Goal: Information Seeking & Learning: Learn about a topic

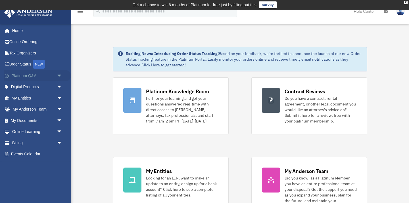
click at [29, 76] on link "Platinum Q&A arrow_drop_down" at bounding box center [37, 75] width 67 height 11
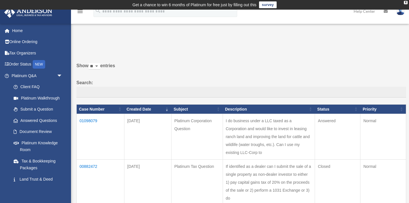
click at [90, 125] on td "01098079" at bounding box center [101, 137] width 48 height 46
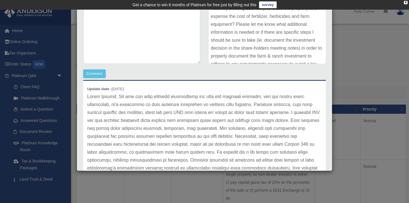
scroll to position [20, 0]
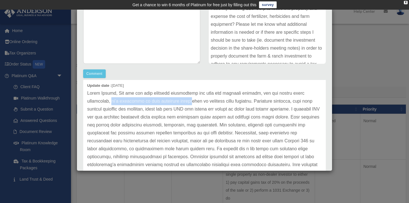
drag, startPoint x: 87, startPoint y: 101, endPoint x: 159, endPoint y: 96, distance: 71.7
click at [159, 96] on p at bounding box center [204, 148] width 234 height 119
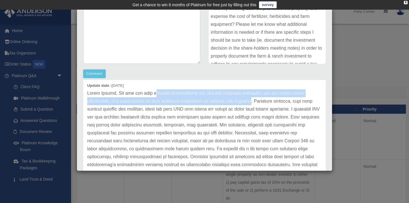
drag, startPoint x: 216, startPoint y: 102, endPoint x: 153, endPoint y: 93, distance: 63.7
click at [153, 93] on p at bounding box center [204, 148] width 234 height 119
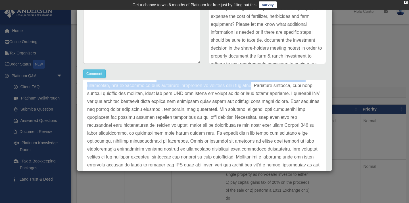
scroll to position [37, 0]
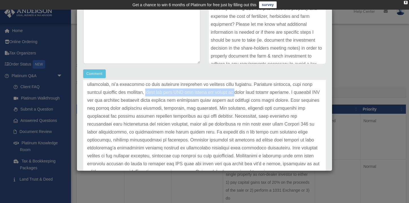
drag, startPoint x: 107, startPoint y: 93, endPoint x: 200, endPoint y: 93, distance: 92.8
click at [200, 93] on p at bounding box center [204, 132] width 234 height 119
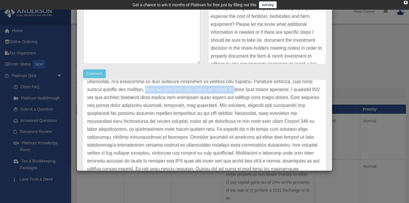
scroll to position [39, 0]
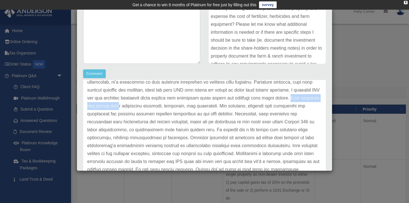
drag, startPoint x: 249, startPoint y: 98, endPoint x: 312, endPoint y: 99, distance: 62.4
click at [312, 99] on p at bounding box center [204, 129] width 234 height 119
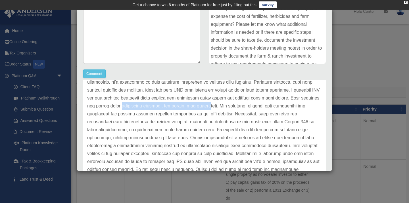
drag, startPoint x: 88, startPoint y: 106, endPoint x: 176, endPoint y: 107, distance: 88.0
click at [176, 107] on p at bounding box center [204, 129] width 234 height 119
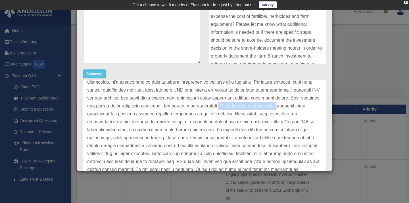
drag, startPoint x: 185, startPoint y: 106, endPoint x: 243, endPoint y: 105, distance: 58.5
click at [244, 105] on p at bounding box center [204, 129] width 234 height 119
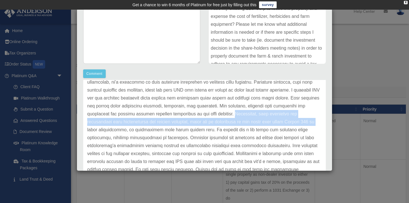
drag, startPoint x: 187, startPoint y: 114, endPoint x: 248, endPoint y: 124, distance: 62.4
click at [248, 124] on p at bounding box center [204, 129] width 234 height 119
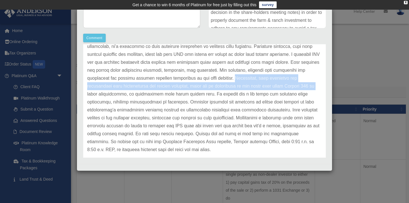
scroll to position [150, 0]
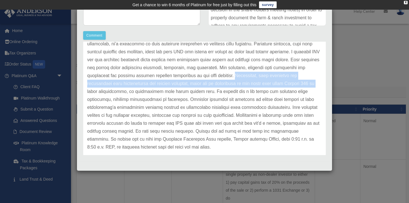
click at [125, 85] on p at bounding box center [204, 91] width 234 height 119
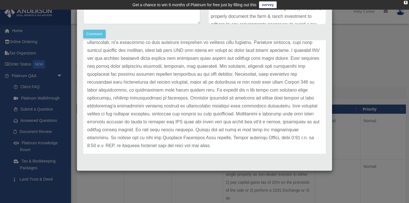
scroll to position [152, 0]
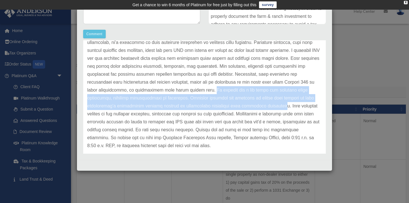
drag, startPoint x: 130, startPoint y: 90, endPoint x: 185, endPoint y: 103, distance: 57.0
click at [185, 103] on p at bounding box center [204, 90] width 234 height 119
click at [141, 90] on p at bounding box center [204, 90] width 234 height 119
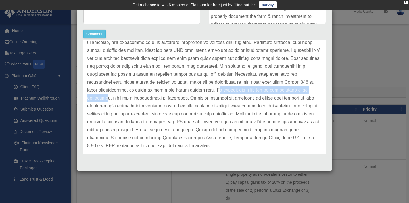
drag, startPoint x: 131, startPoint y: 89, endPoint x: 237, endPoint y: 91, distance: 106.1
click at [238, 91] on p at bounding box center [204, 90] width 234 height 119
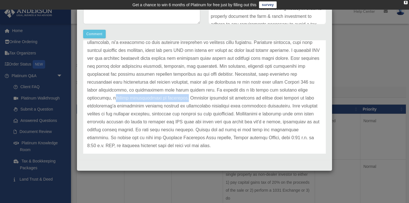
drag, startPoint x: 242, startPoint y: 90, endPoint x: 322, endPoint y: 89, distance: 80.3
click at [323, 90] on div "Update date : [DATE]" at bounding box center [204, 90] width 242 height 143
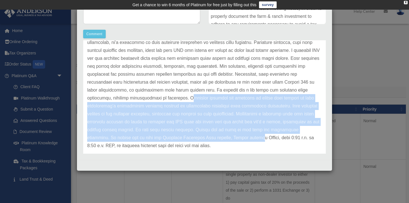
drag, startPoint x: 89, startPoint y: 98, endPoint x: 135, endPoint y: 136, distance: 60.1
click at [135, 136] on p at bounding box center [204, 90] width 234 height 119
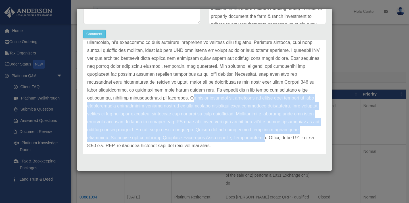
scroll to position [16, 0]
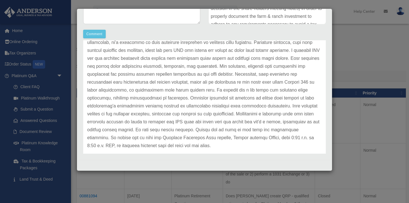
click at [156, 99] on p at bounding box center [204, 90] width 234 height 119
drag, startPoint x: 191, startPoint y: 106, endPoint x: 258, endPoint y: 107, distance: 67.0
click at [258, 107] on p at bounding box center [204, 90] width 234 height 119
drag, startPoint x: 88, startPoint y: 114, endPoint x: 142, endPoint y: 115, distance: 53.4
click at [142, 115] on p at bounding box center [204, 90] width 234 height 119
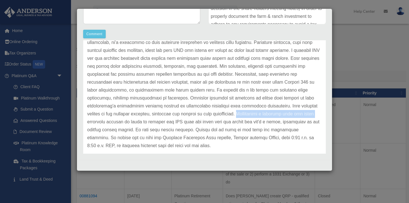
drag, startPoint x: 147, startPoint y: 114, endPoint x: 223, endPoint y: 115, distance: 76.1
click at [223, 115] on p at bounding box center [204, 90] width 234 height 119
click at [242, 113] on p at bounding box center [204, 90] width 234 height 119
drag, startPoint x: 148, startPoint y: 114, endPoint x: 249, endPoint y: 116, distance: 101.0
click at [249, 116] on p at bounding box center [204, 90] width 234 height 119
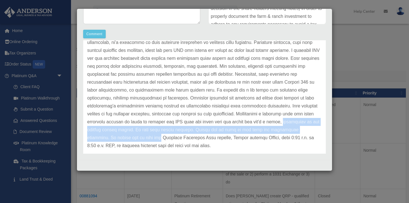
drag, startPoint x: 173, startPoint y: 122, endPoint x: 248, endPoint y: 126, distance: 75.6
click at [249, 126] on p at bounding box center [204, 90] width 234 height 119
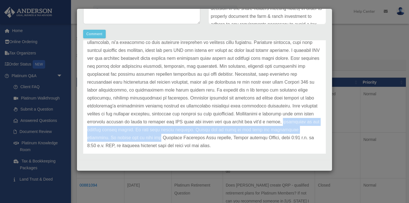
scroll to position [28, 0]
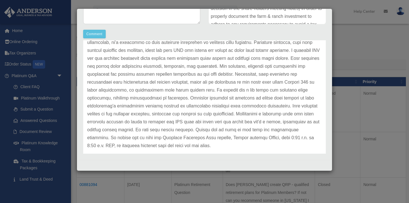
click at [247, 121] on p at bounding box center [204, 90] width 234 height 119
drag, startPoint x: 251, startPoint y: 122, endPoint x: 307, endPoint y: 123, distance: 56.5
click at [307, 123] on p at bounding box center [204, 90] width 234 height 119
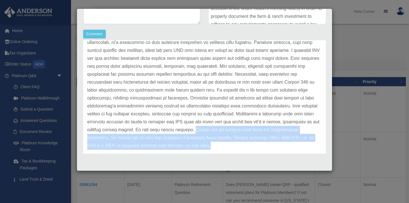
drag, startPoint x: 88, startPoint y: 130, endPoint x: 184, endPoint y: 142, distance: 96.3
click at [184, 142] on div "Update date : [DATE]" at bounding box center [204, 90] width 242 height 143
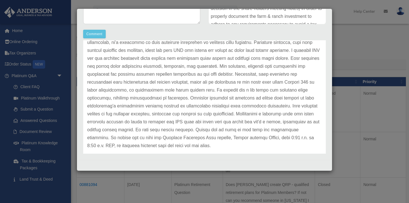
click at [201, 129] on p at bounding box center [204, 90] width 234 height 119
drag, startPoint x: 202, startPoint y: 130, endPoint x: 297, endPoint y: 128, distance: 95.1
click at [297, 128] on p at bounding box center [204, 90] width 234 height 119
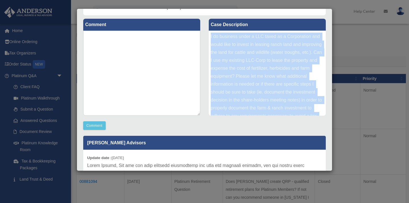
scroll to position [22, 0]
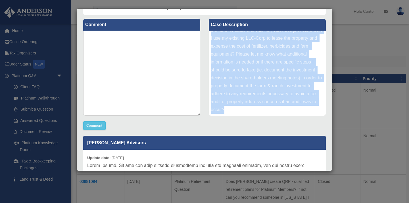
drag, startPoint x: 211, startPoint y: 35, endPoint x: 298, endPoint y: 123, distance: 123.4
click at [298, 123] on div "Comment Comment Case Description" at bounding box center [204, 131] width 251 height 232
copy div "I do business under a LLC taxed as a Corporation and would like to invest in le…"
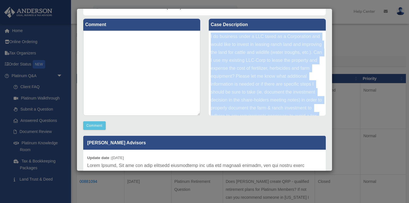
scroll to position [0, 0]
copy div "I do business under a LLC taxed as a Corporation and would like to invest in le…"
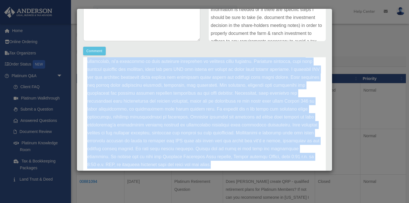
scroll to position [152, 0]
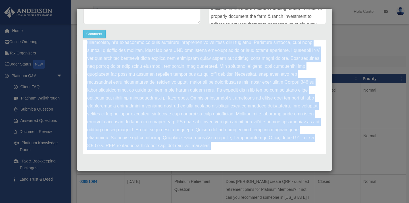
drag, startPoint x: 88, startPoint y: 158, endPoint x: 277, endPoint y: 145, distance: 189.4
click at [277, 145] on div "Update date : [DATE]" at bounding box center [204, 90] width 242 height 143
copy div "Update date : [DATE] Hello [PERSON_NAME], You can use your existing corporation…"
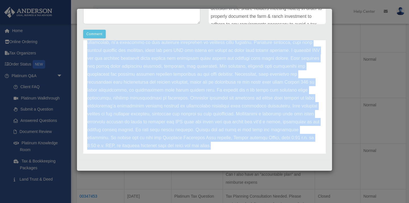
scroll to position [205, 0]
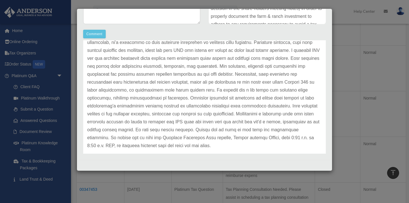
click at [356, 45] on div "Case Detail × Platinum Corporation Question Case Number 01098079 Created Date […" at bounding box center [204, 101] width 409 height 203
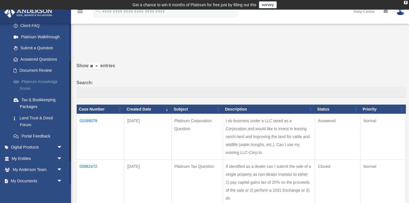
scroll to position [64, 0]
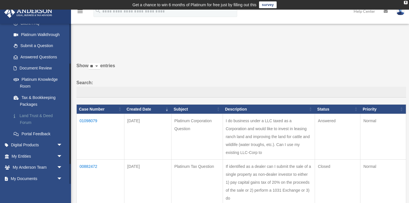
click at [34, 115] on link "Land Trust & Deed Forum" at bounding box center [39, 119] width 63 height 18
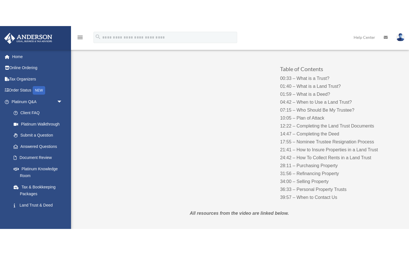
scroll to position [64, 0]
